Goal: Entertainment & Leisure: Consume media (video, audio)

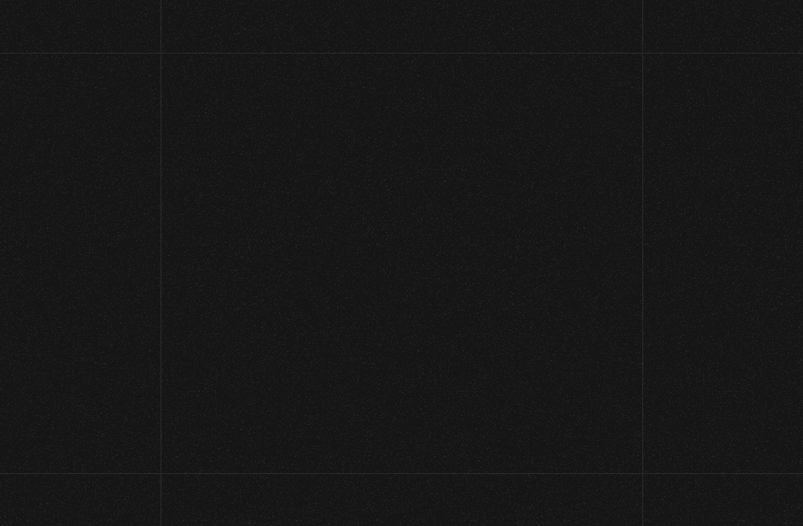
scroll to position [558, 0]
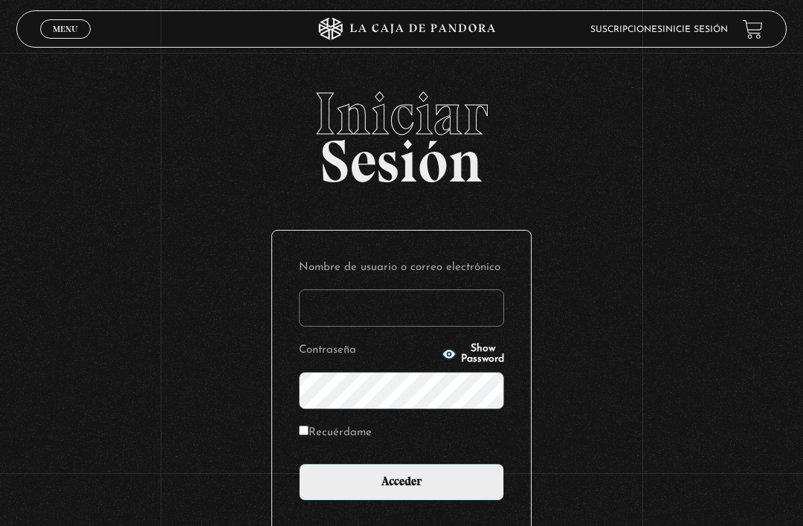
type input "[EMAIL_ADDRESS][DOMAIN_NAME]"
click at [401, 489] on input "Acceder" at bounding box center [401, 481] width 205 height 37
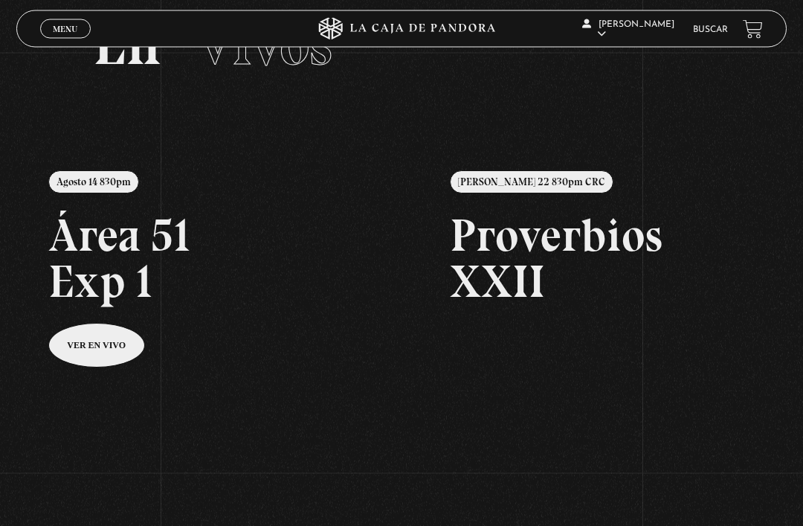
scroll to position [76, 0]
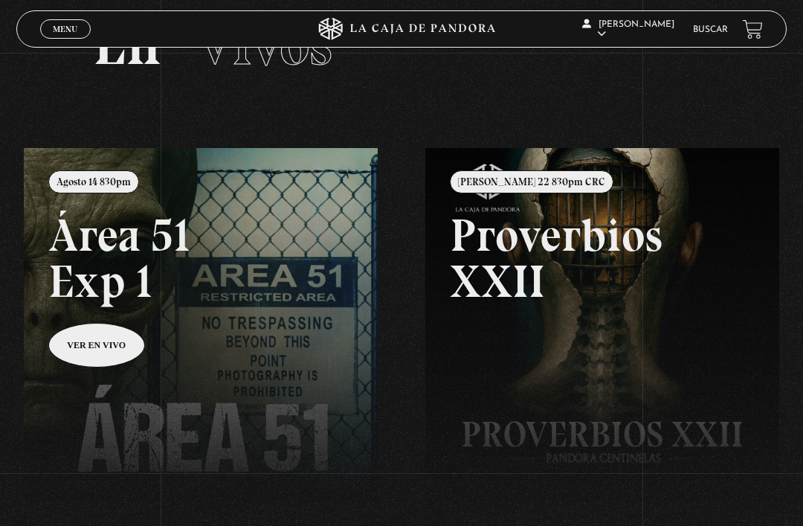
click at [96, 343] on link at bounding box center [425, 411] width 803 height 526
